Goal: Transaction & Acquisition: Purchase product/service

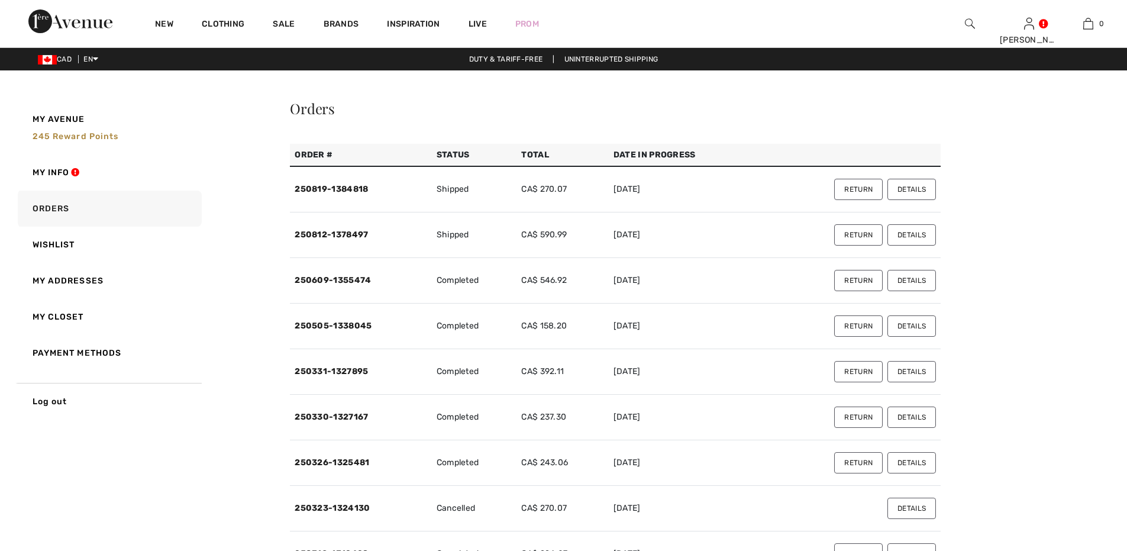
click at [901, 231] on button "Details" at bounding box center [911, 234] width 48 height 21
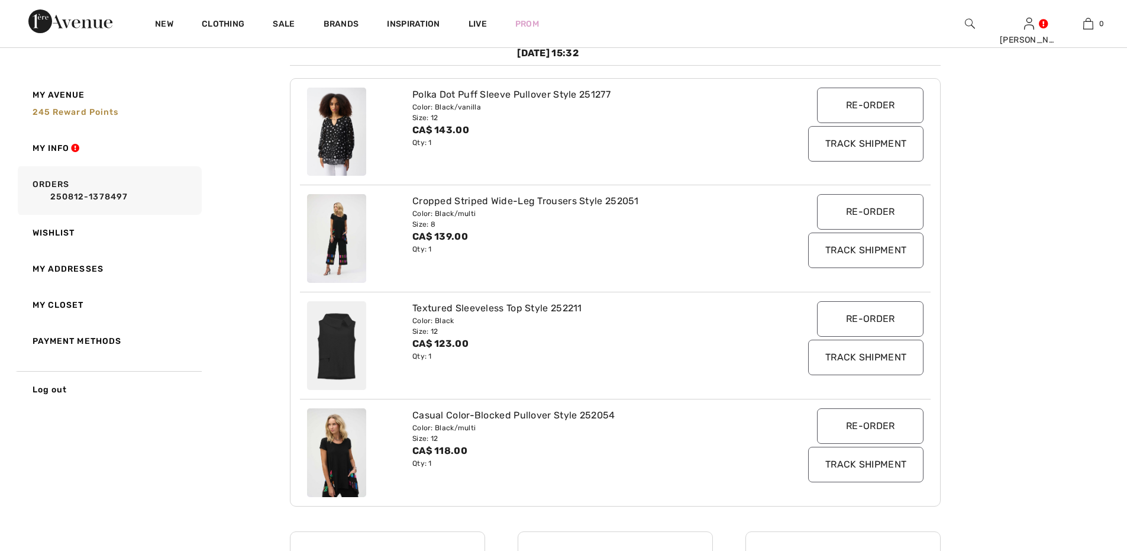
scroll to position [197, 0]
click at [857, 319] on input "Re-order" at bounding box center [870, 316] width 106 height 35
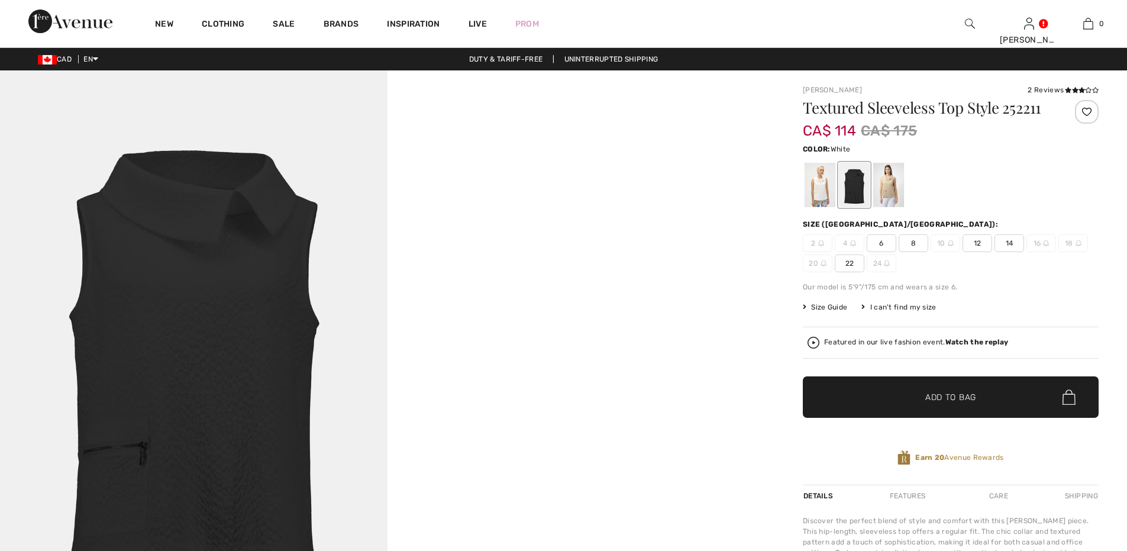
click at [815, 183] on div at bounding box center [819, 185] width 31 height 44
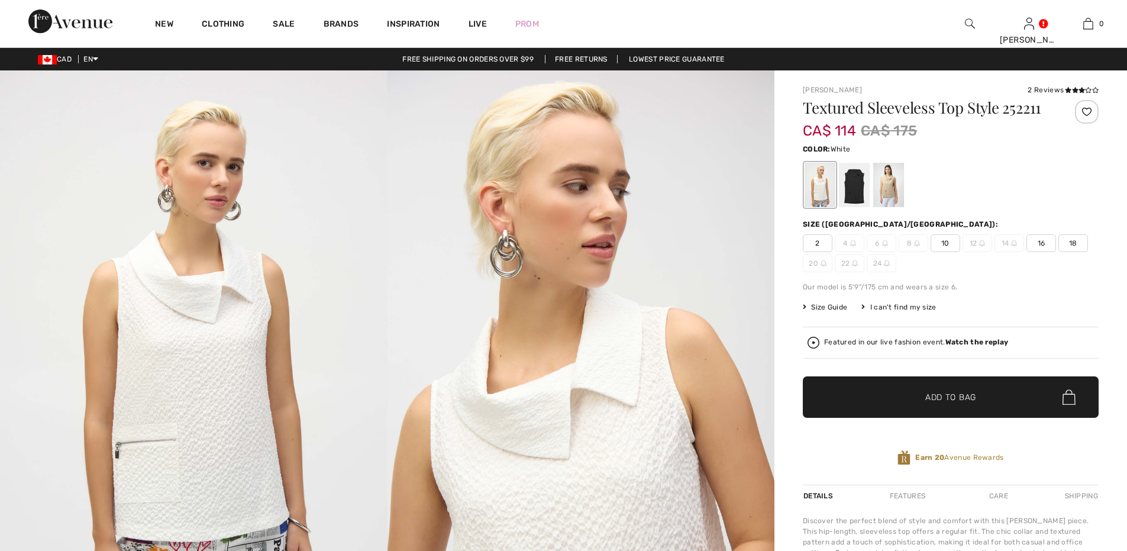
click at [944, 239] on span "10" at bounding box center [945, 243] width 30 height 18
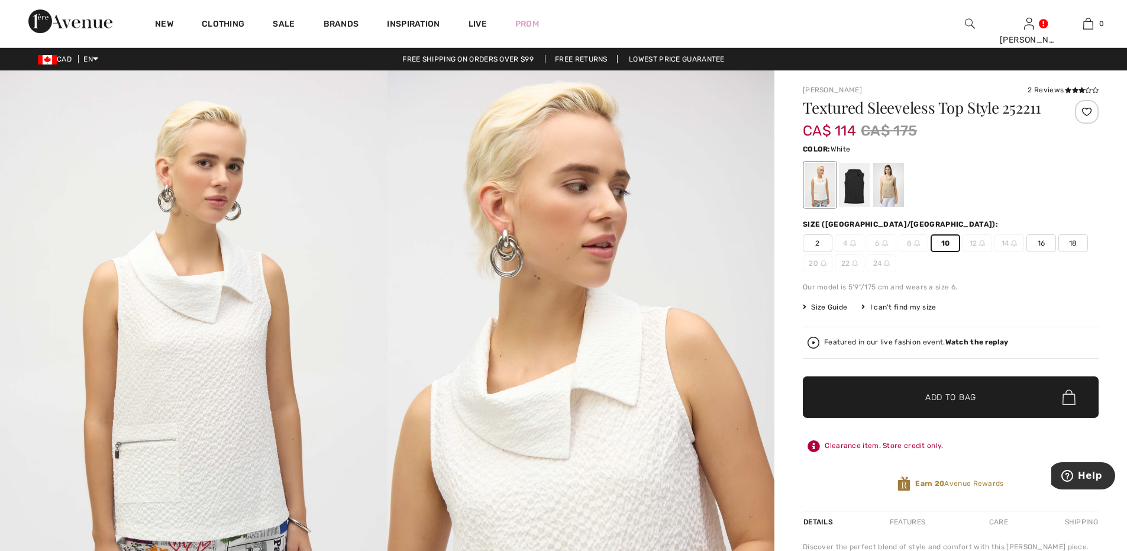
click at [918, 400] on span "✔ Added to Bag" at bounding box center [933, 397] width 72 height 12
click at [1088, 22] on img at bounding box center [1088, 24] width 10 height 14
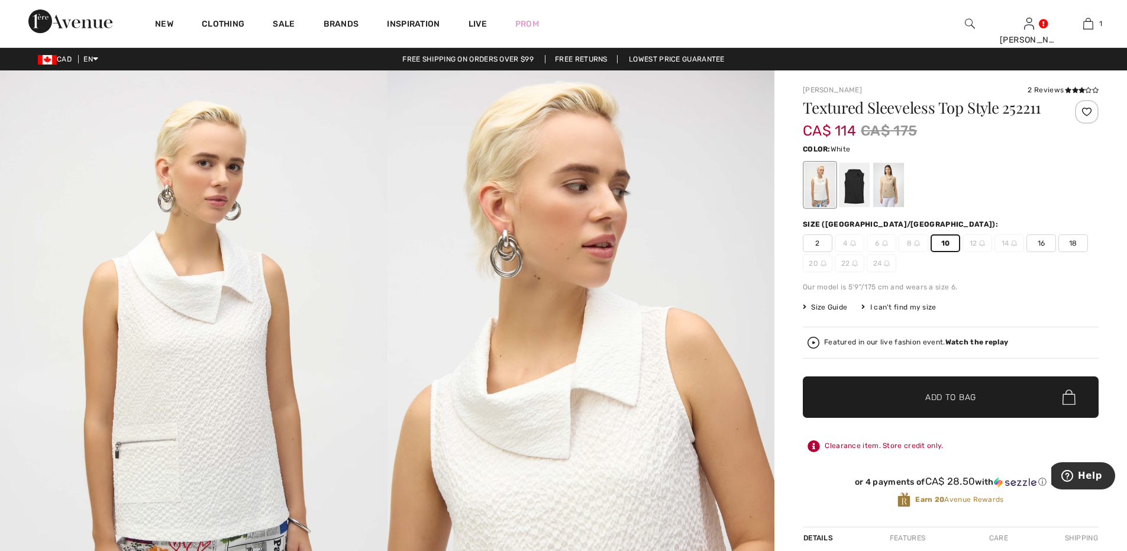
click at [599, 232] on img at bounding box center [580, 360] width 387 height 580
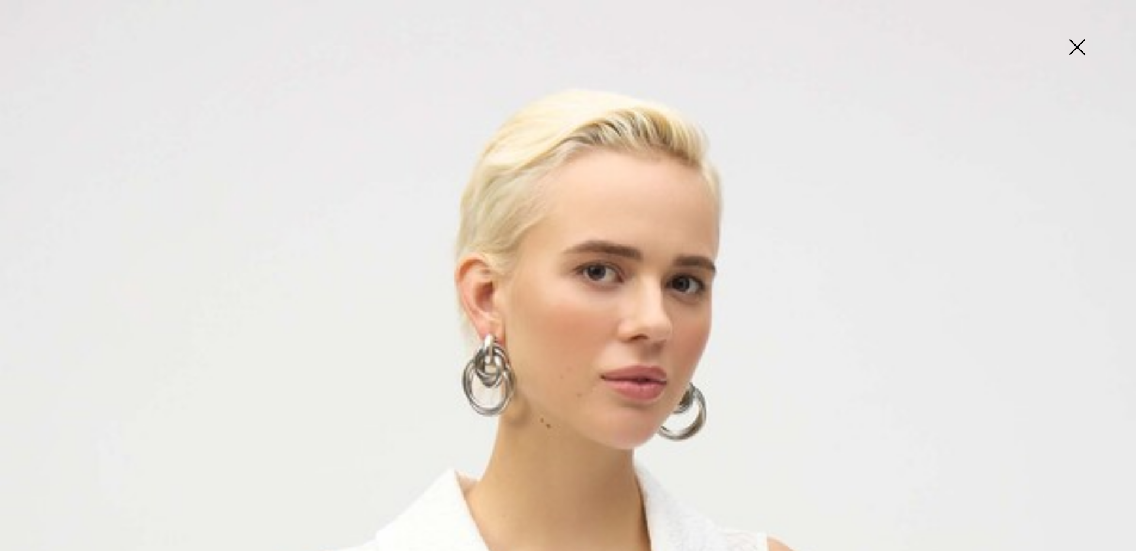
click at [1069, 43] on img at bounding box center [1076, 48] width 59 height 61
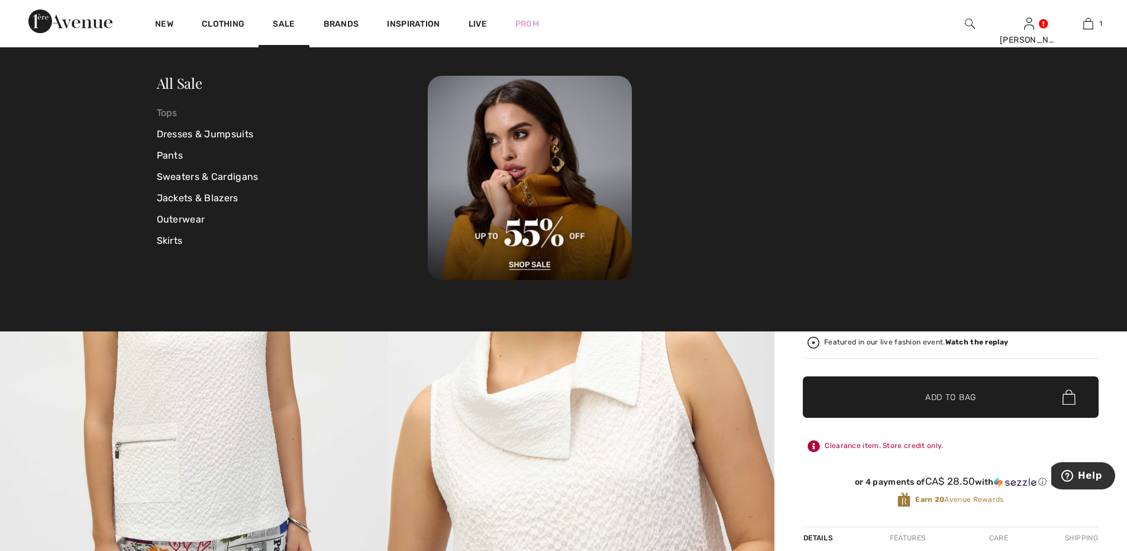
click at [164, 110] on link "Tops" at bounding box center [292, 112] width 271 height 21
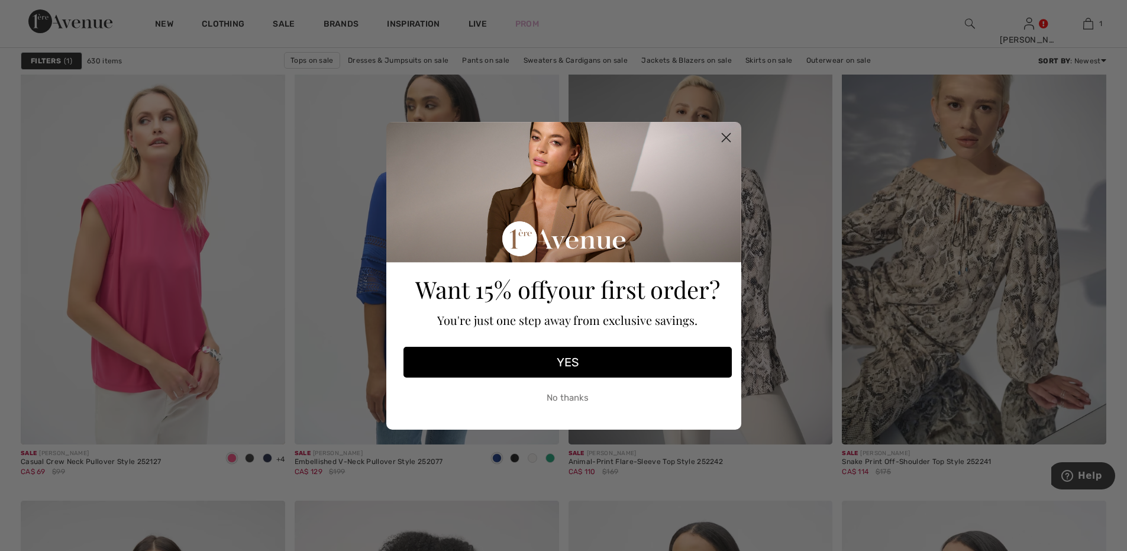
scroll to position [2110, 0]
click at [723, 133] on circle "Close dialog" at bounding box center [726, 137] width 20 height 20
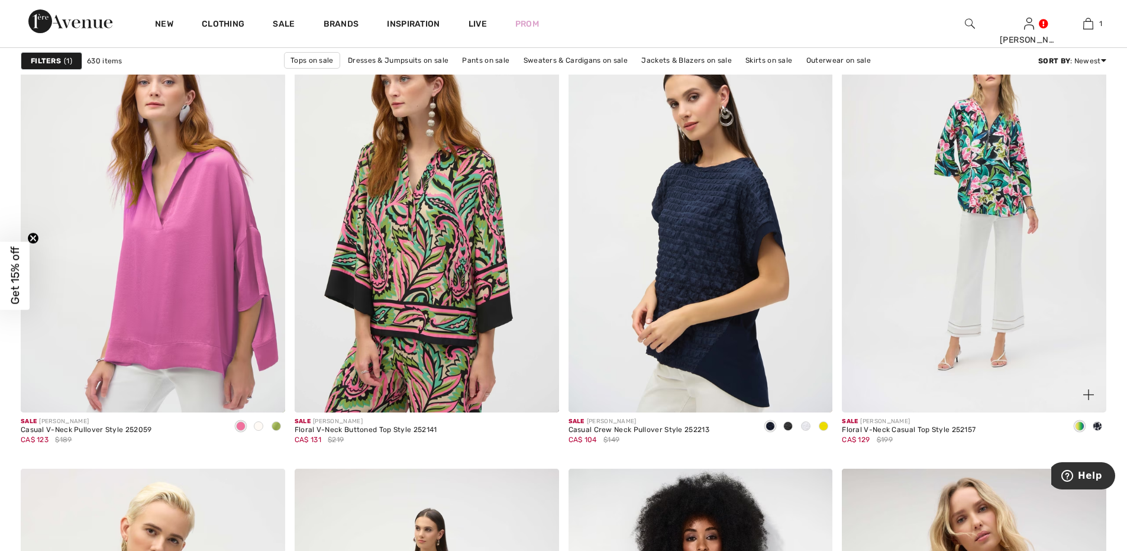
scroll to position [5678, 0]
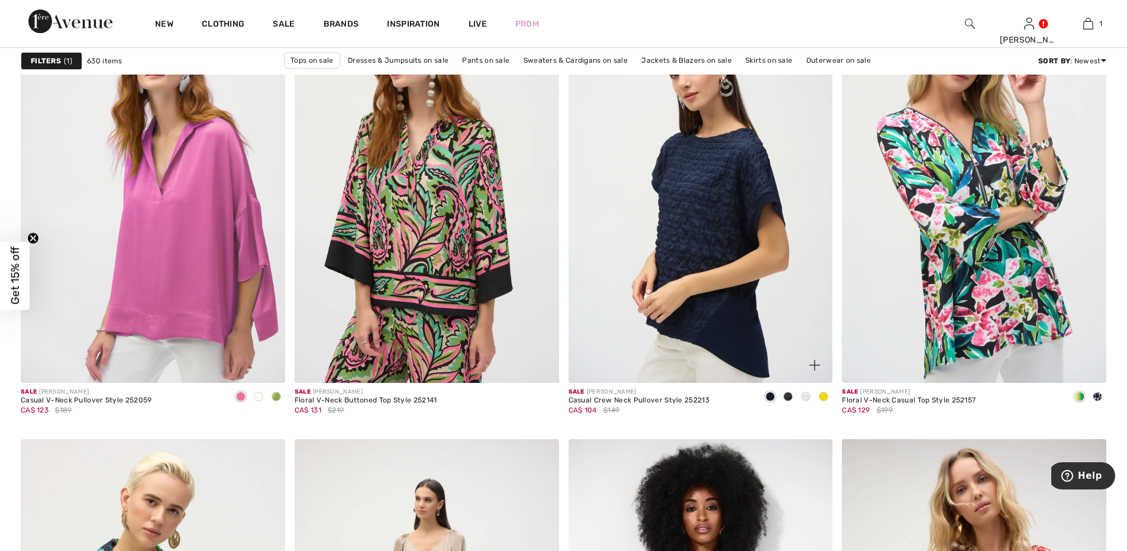
click at [806, 394] on span at bounding box center [805, 396] width 9 height 9
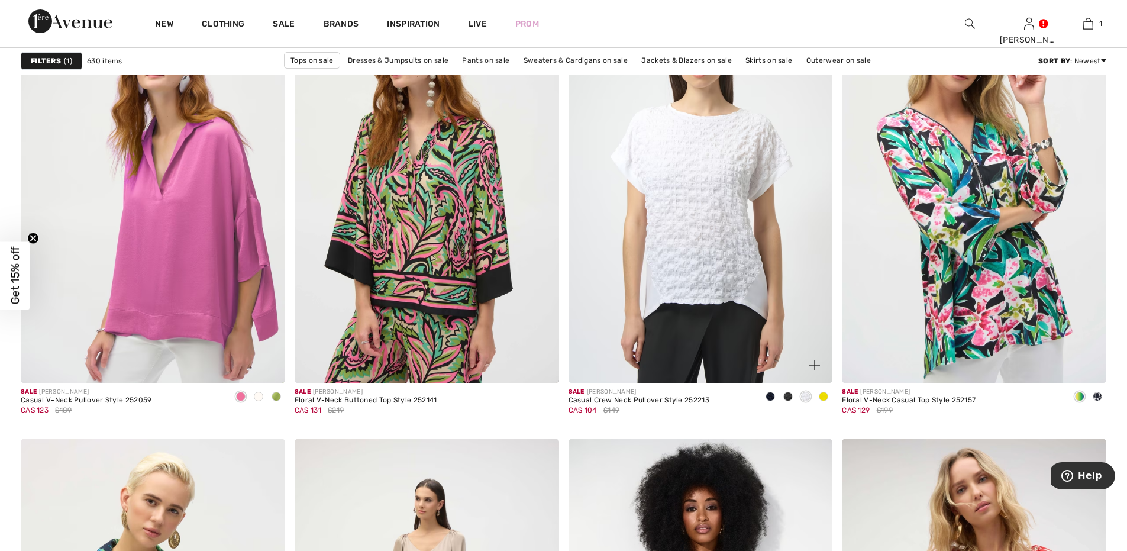
click at [812, 359] on span at bounding box center [815, 365] width 24 height 24
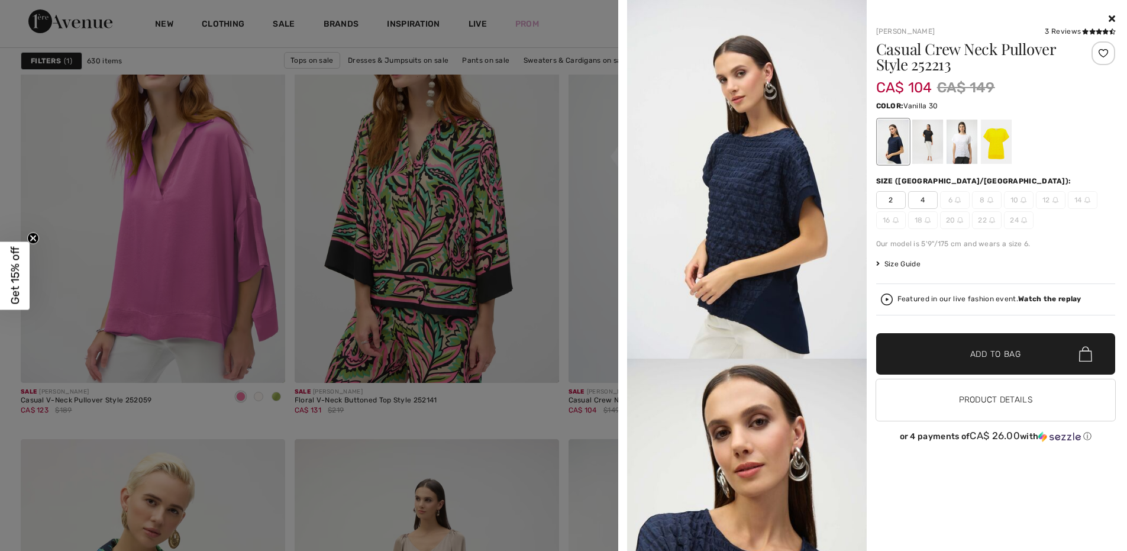
click at [960, 136] on div at bounding box center [961, 141] width 31 height 44
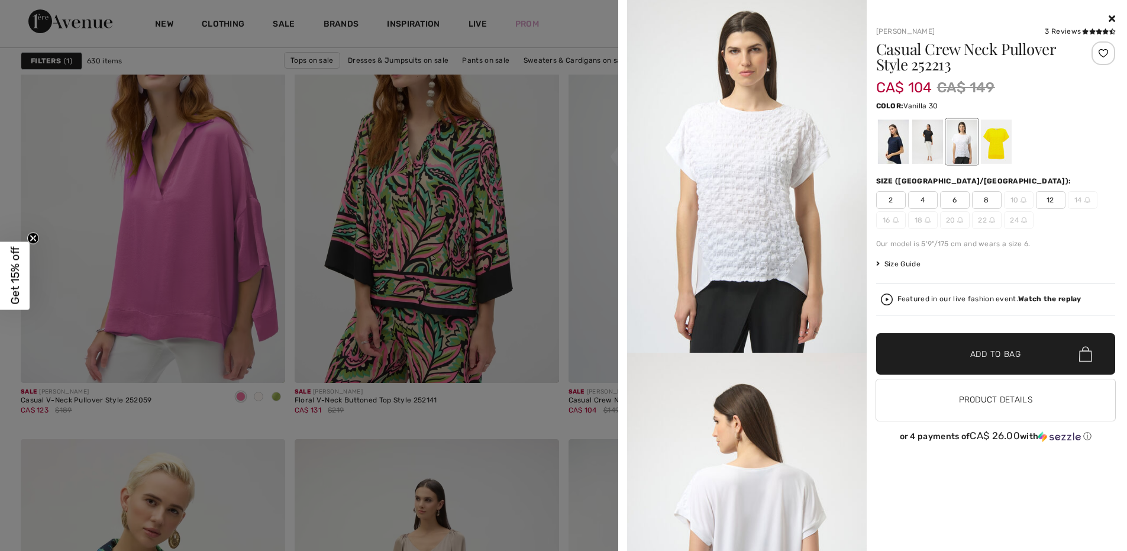
scroll to position [0, 0]
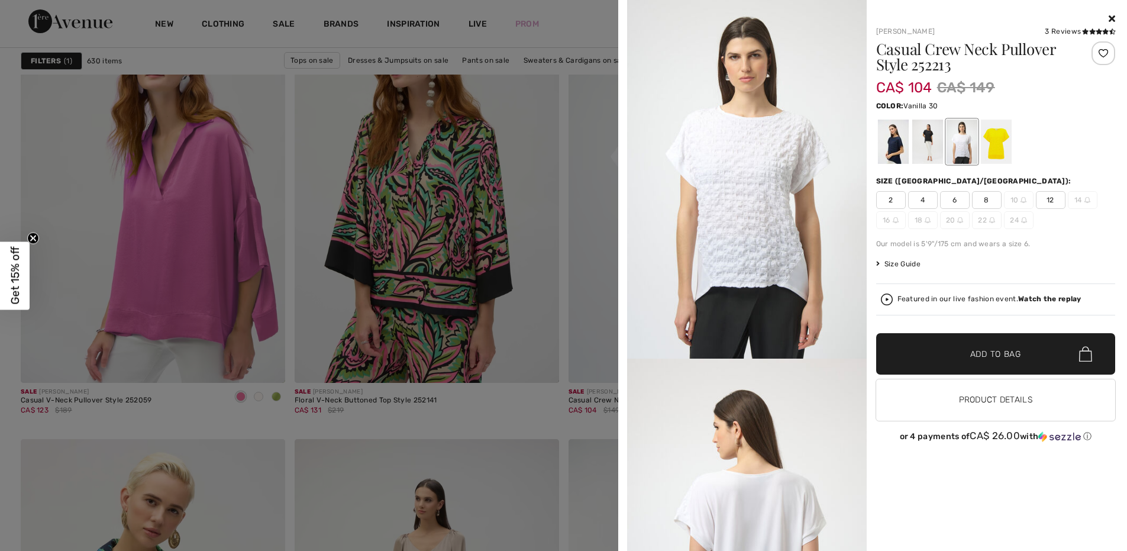
click at [1108, 14] on icon at bounding box center [1111, 18] width 7 height 9
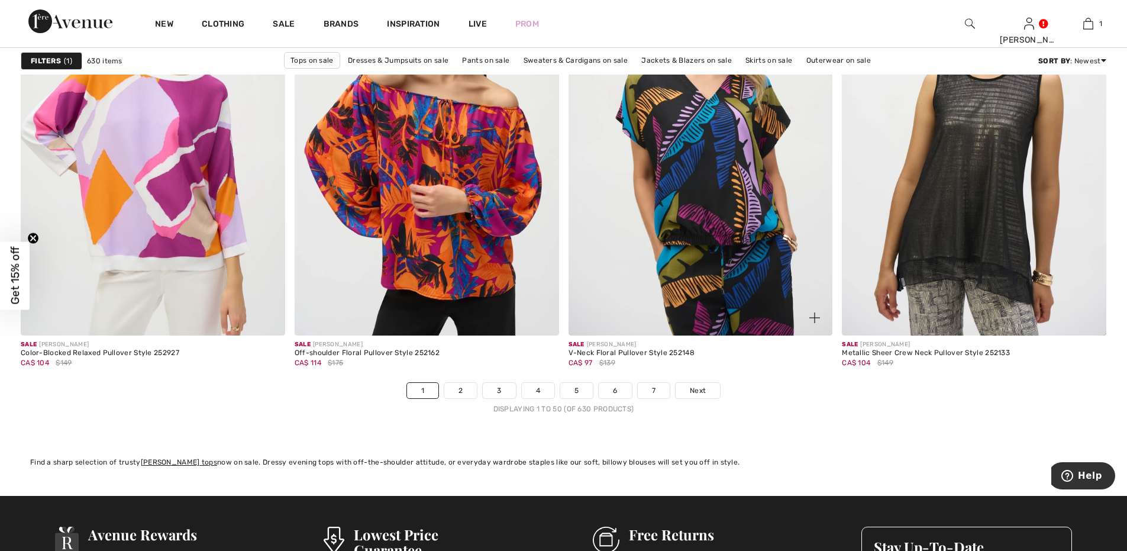
scroll to position [6644, 0]
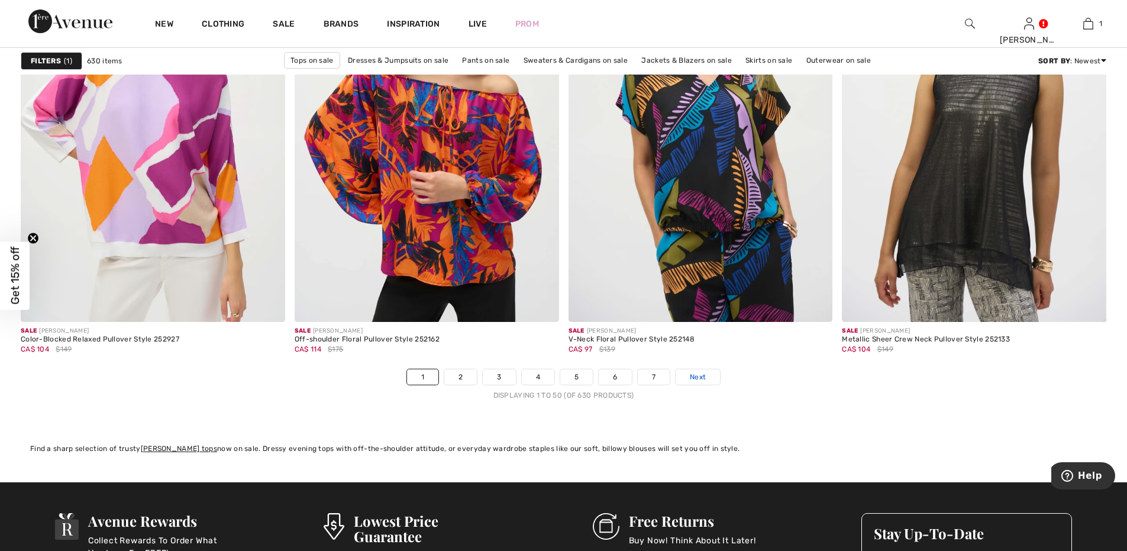
click at [696, 376] on span "Next" at bounding box center [698, 376] width 16 height 11
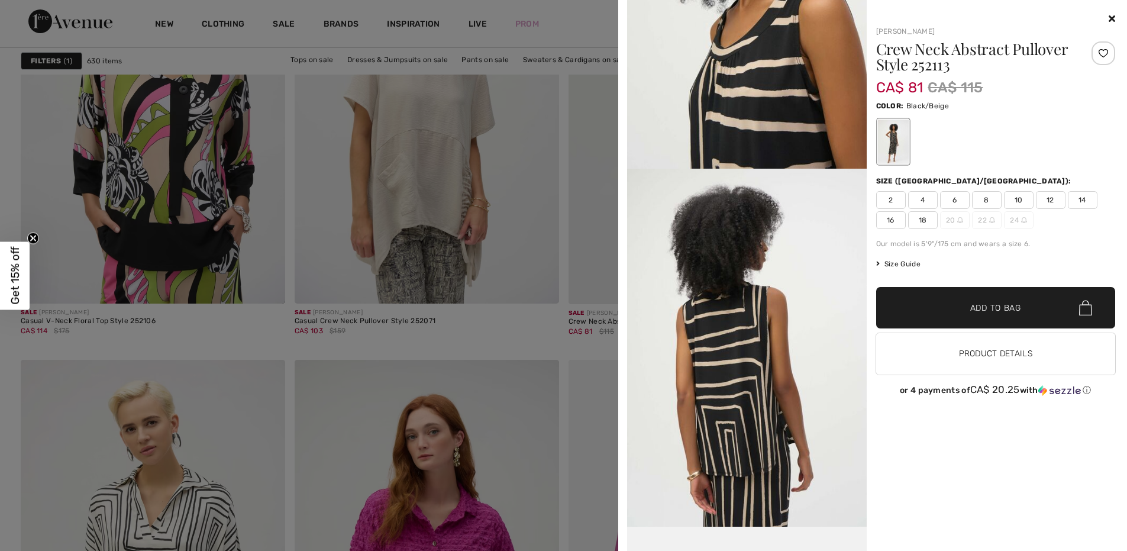
scroll to position [724, 0]
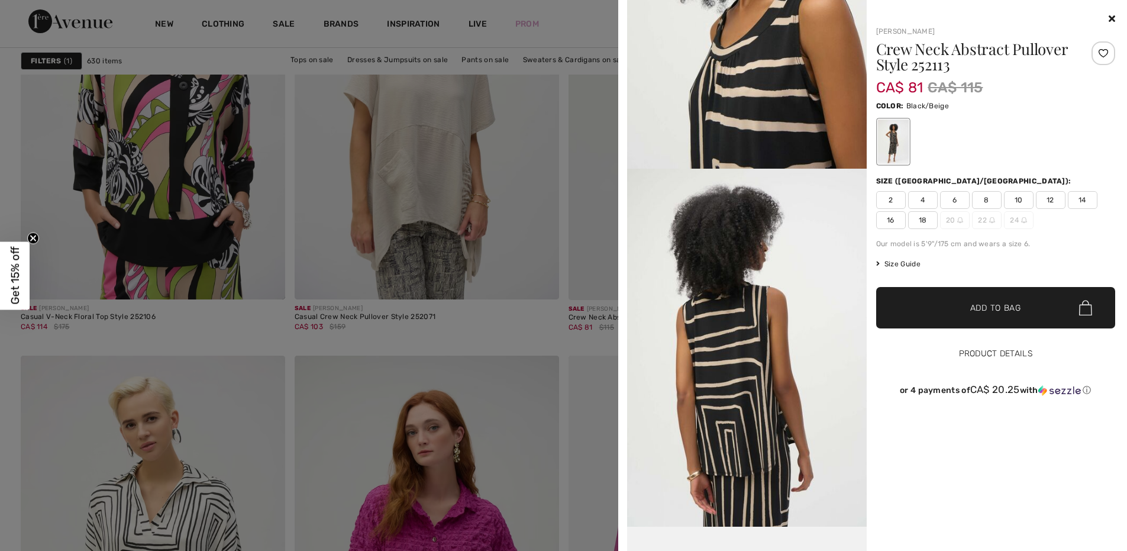
click at [1005, 348] on button "Product Details" at bounding box center [996, 353] width 240 height 41
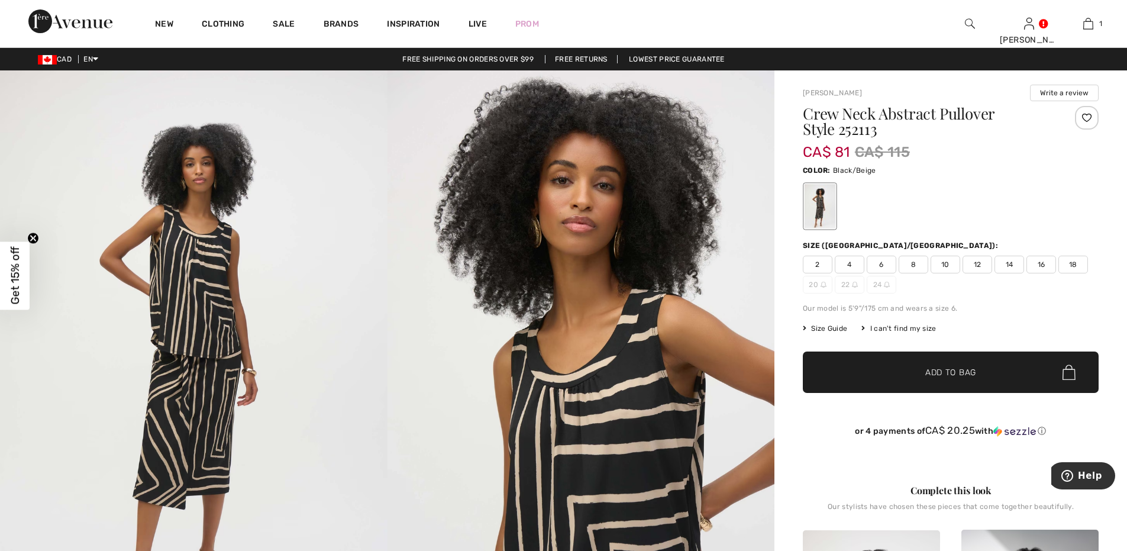
click at [980, 262] on span "12" at bounding box center [977, 265] width 30 height 18
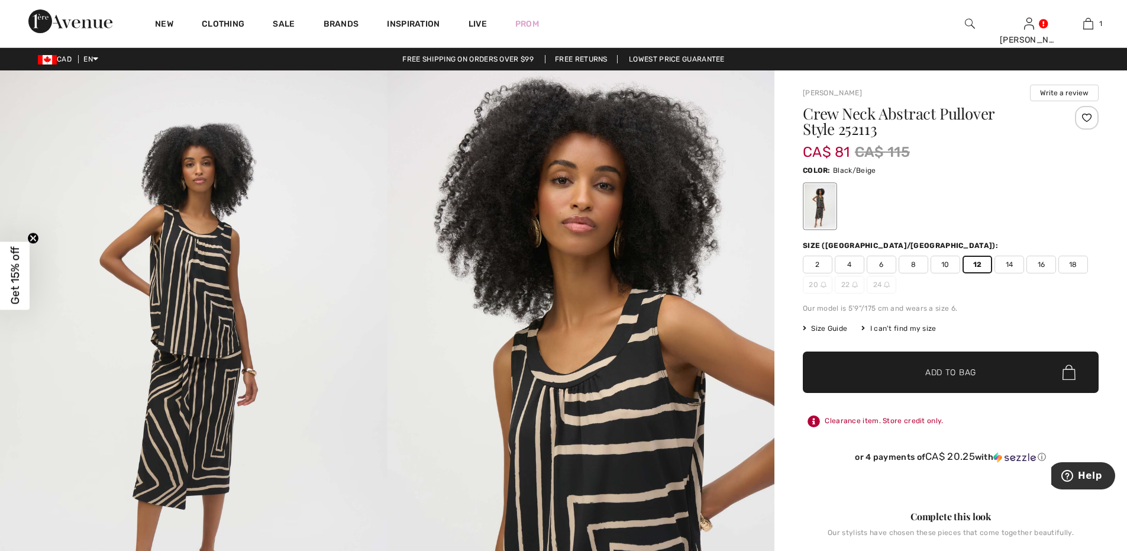
click at [950, 368] on span "Add to Bag" at bounding box center [950, 372] width 51 height 12
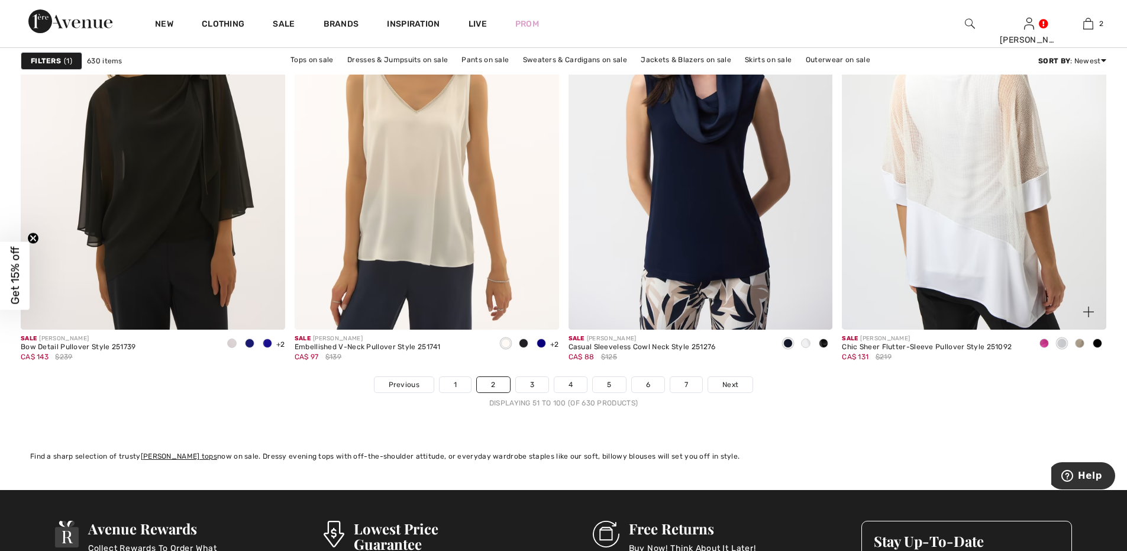
scroll to position [6638, 0]
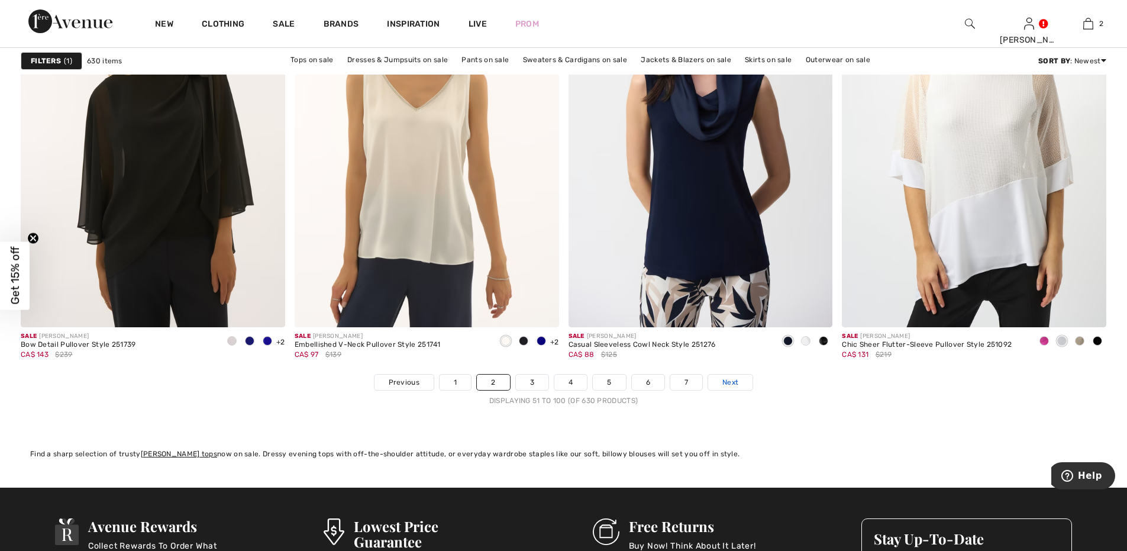
click at [730, 379] on span "Next" at bounding box center [730, 382] width 16 height 11
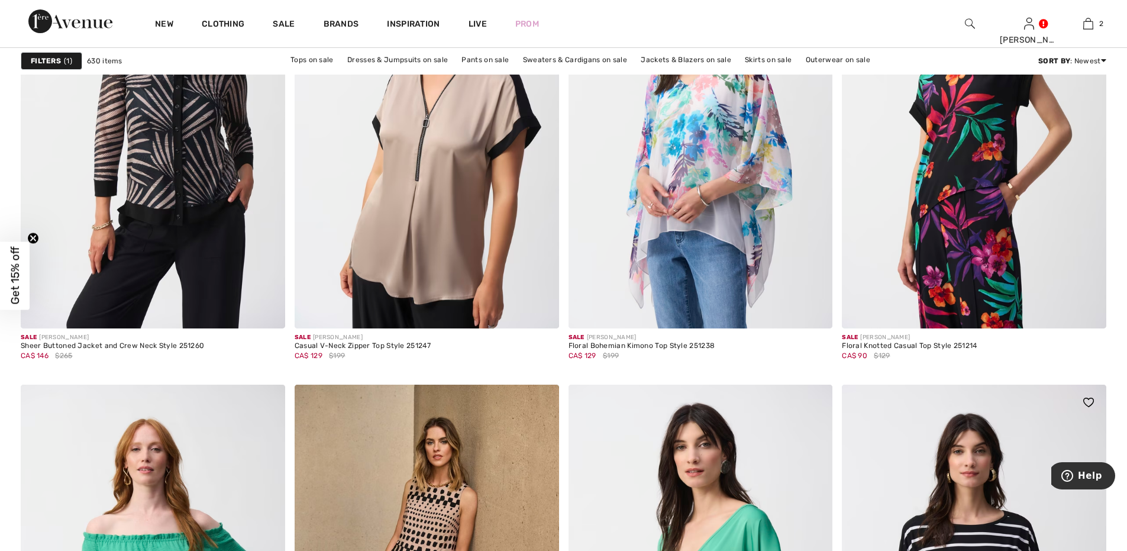
scroll to position [2228, 0]
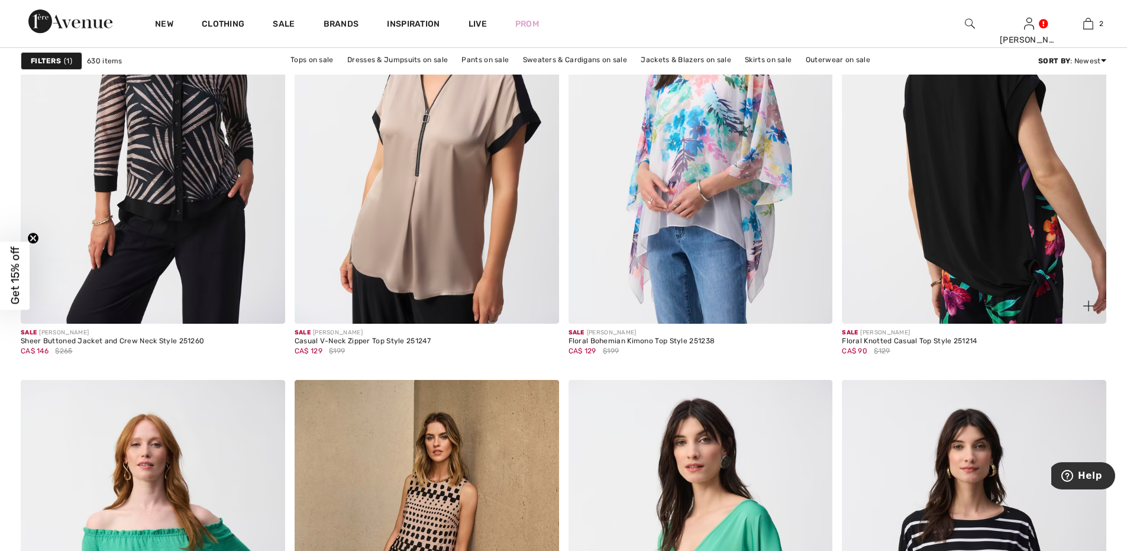
click at [980, 207] on img at bounding box center [974, 125] width 264 height 396
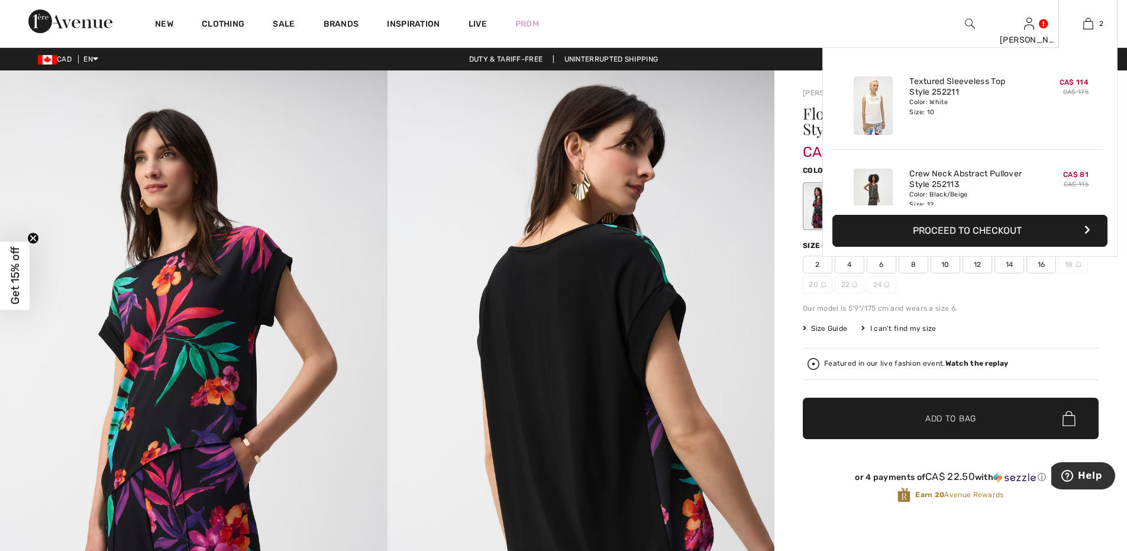
click at [938, 232] on button "Proceed to Checkout" at bounding box center [969, 231] width 275 height 32
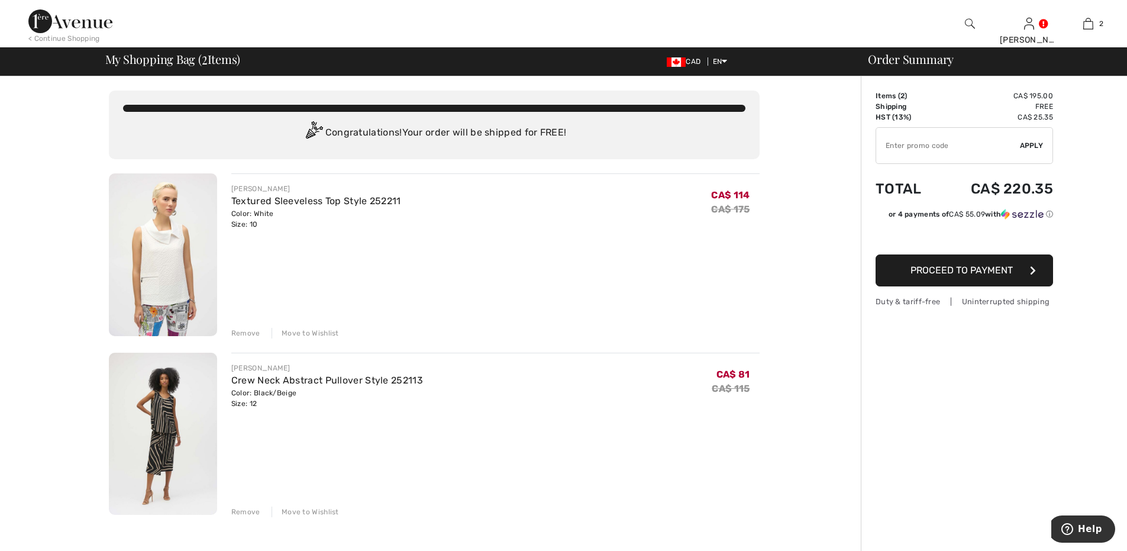
click at [995, 267] on span "Proceed to Payment" at bounding box center [961, 269] width 102 height 11
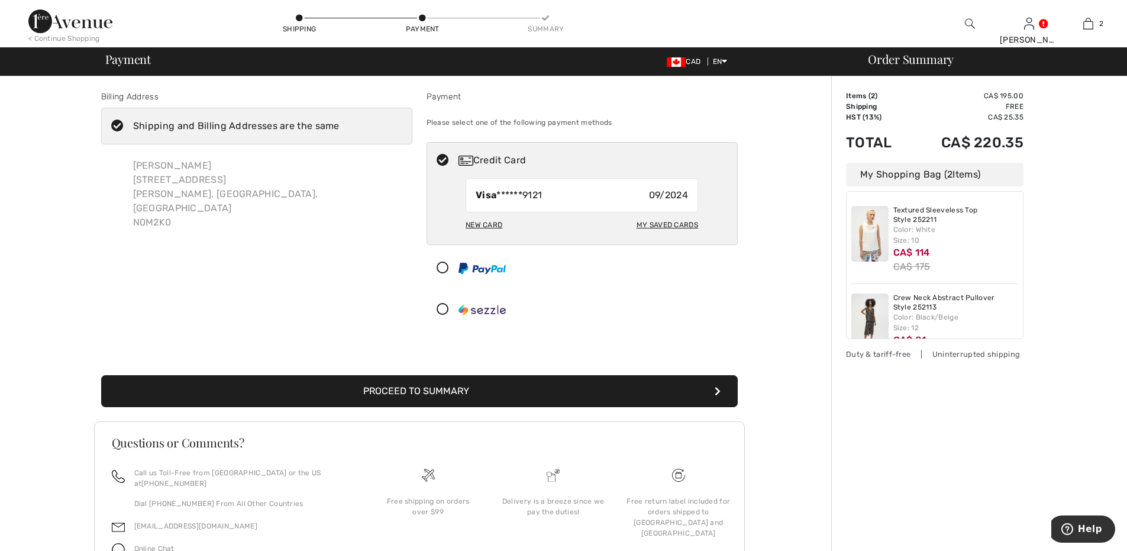
click at [501, 392] on button "Proceed to Summary" at bounding box center [419, 391] width 636 height 32
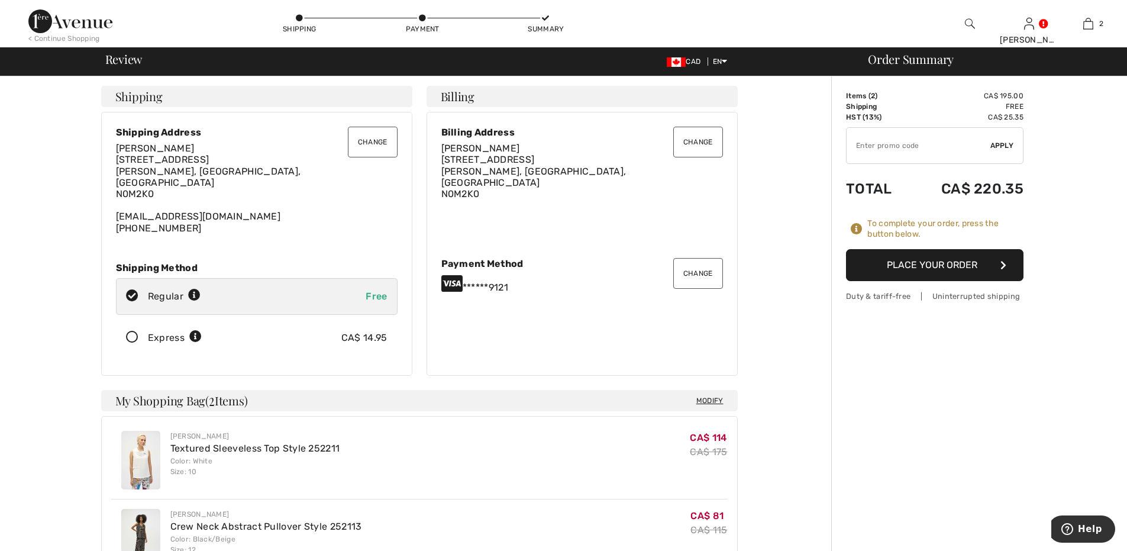
click at [976, 263] on button "Place Your Order" at bounding box center [934, 265] width 177 height 32
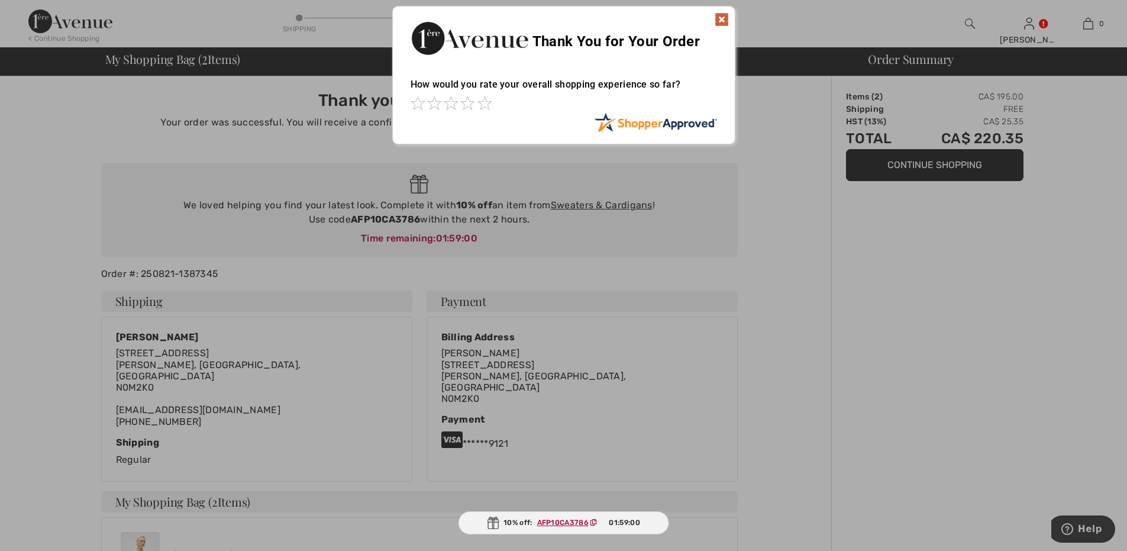
click at [723, 18] on img at bounding box center [721, 19] width 14 height 14
